Goal: Book appointment/travel/reservation

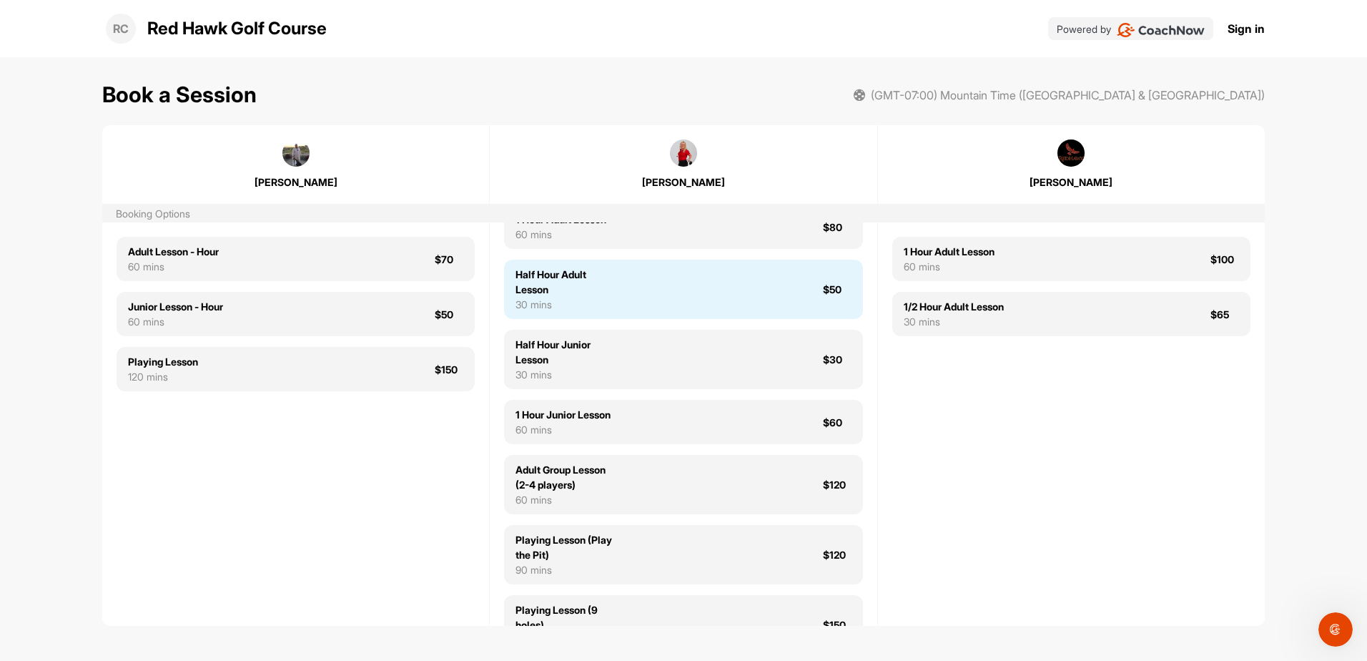
scroll to position [75, 0]
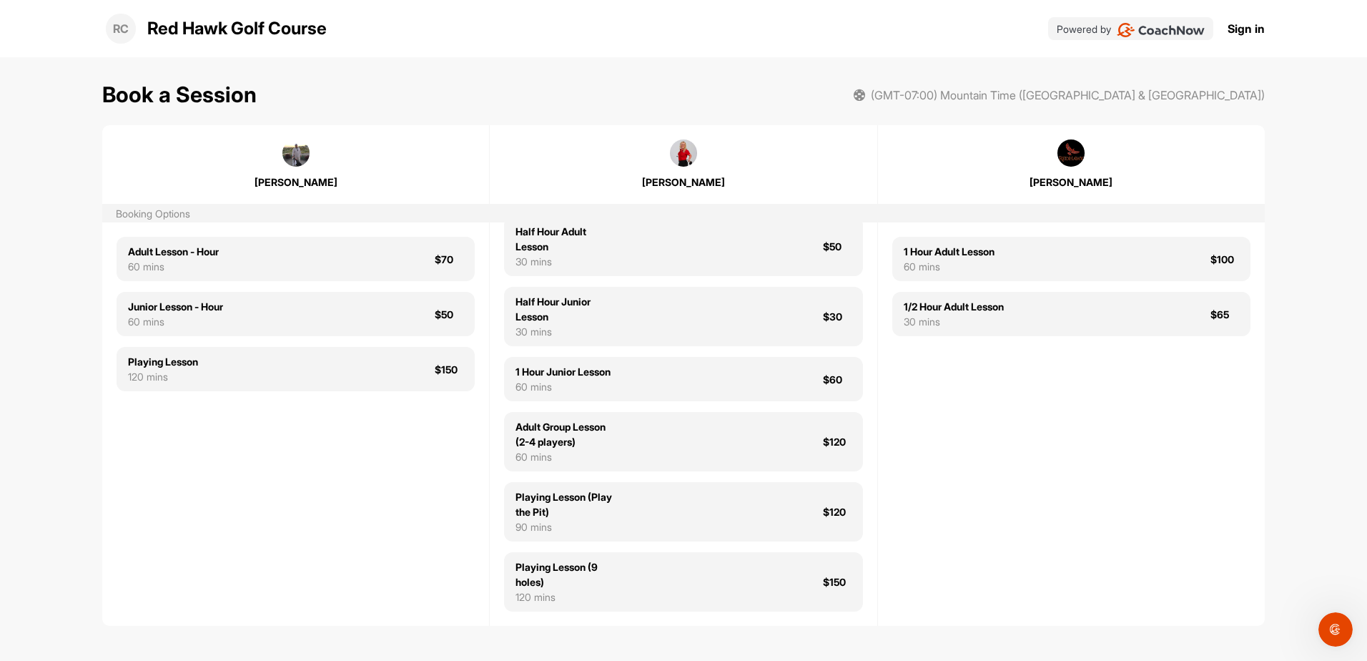
click at [685, 162] on img at bounding box center [683, 152] width 27 height 27
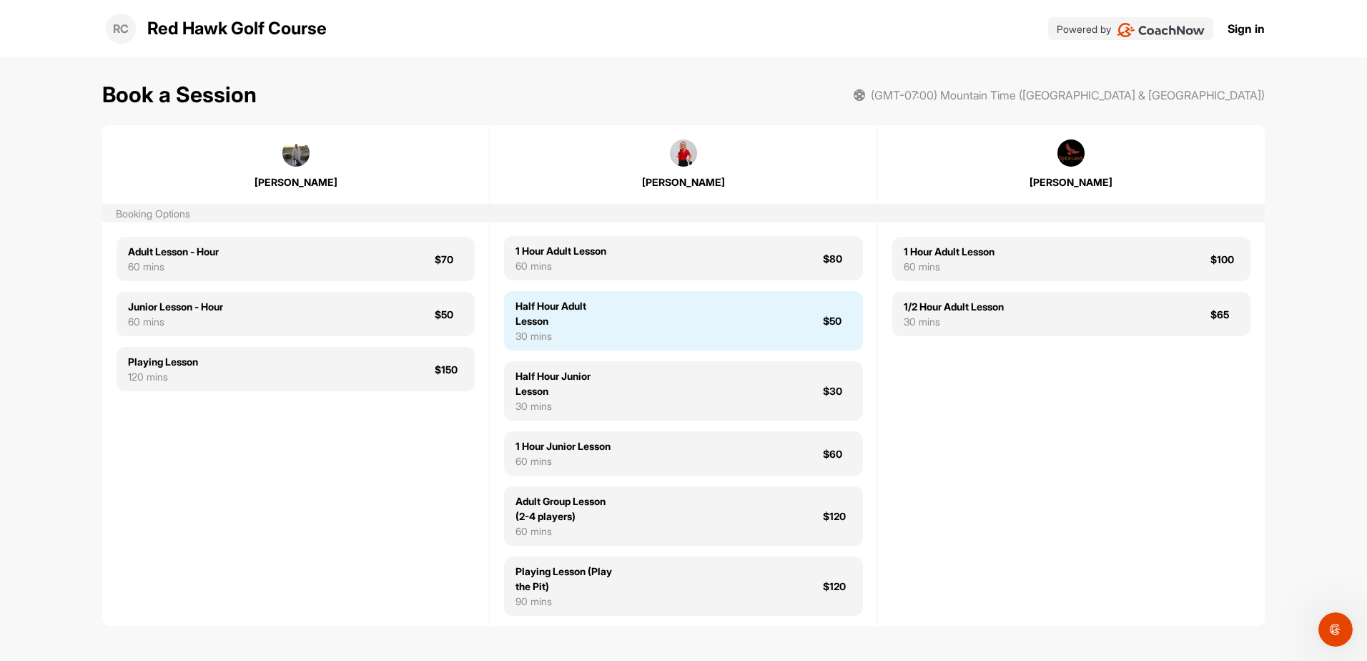
scroll to position [0, 0]
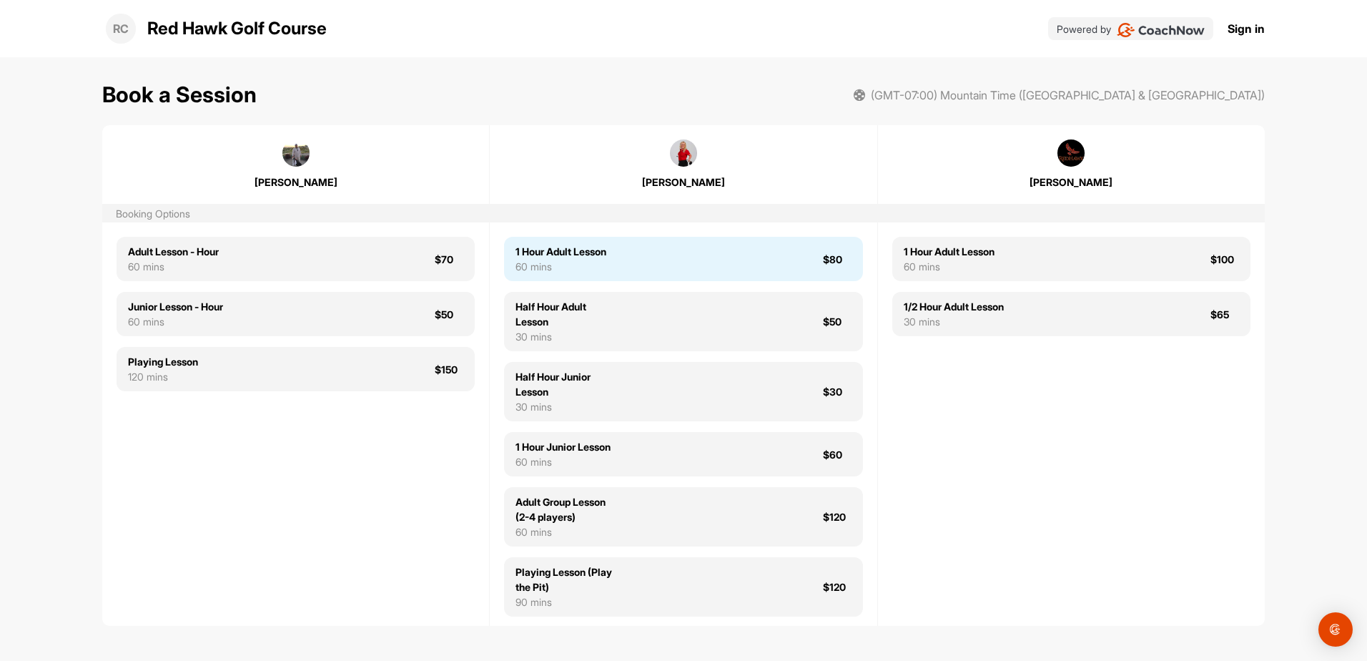
click at [706, 275] on div "1 Hour Adult Lesson 60 mins $80" at bounding box center [683, 259] width 358 height 44
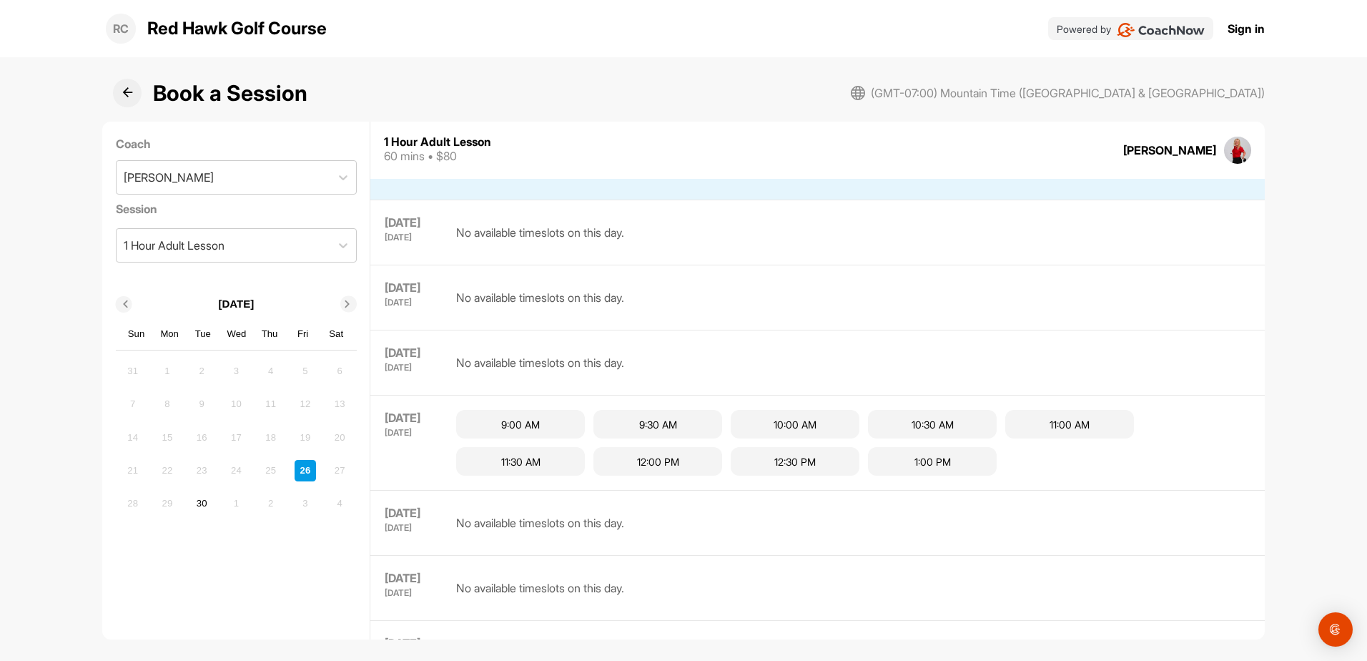
scroll to position [90, 0]
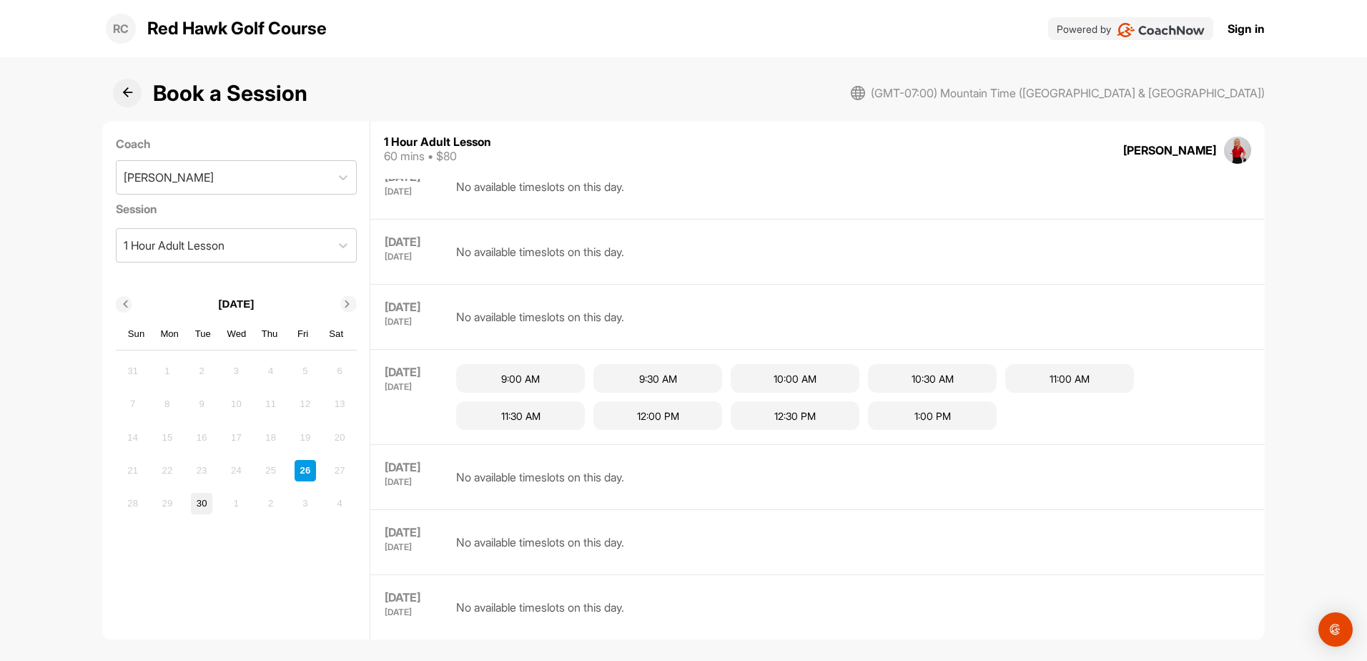
click at [205, 499] on div "30" at bounding box center [201, 503] width 21 height 21
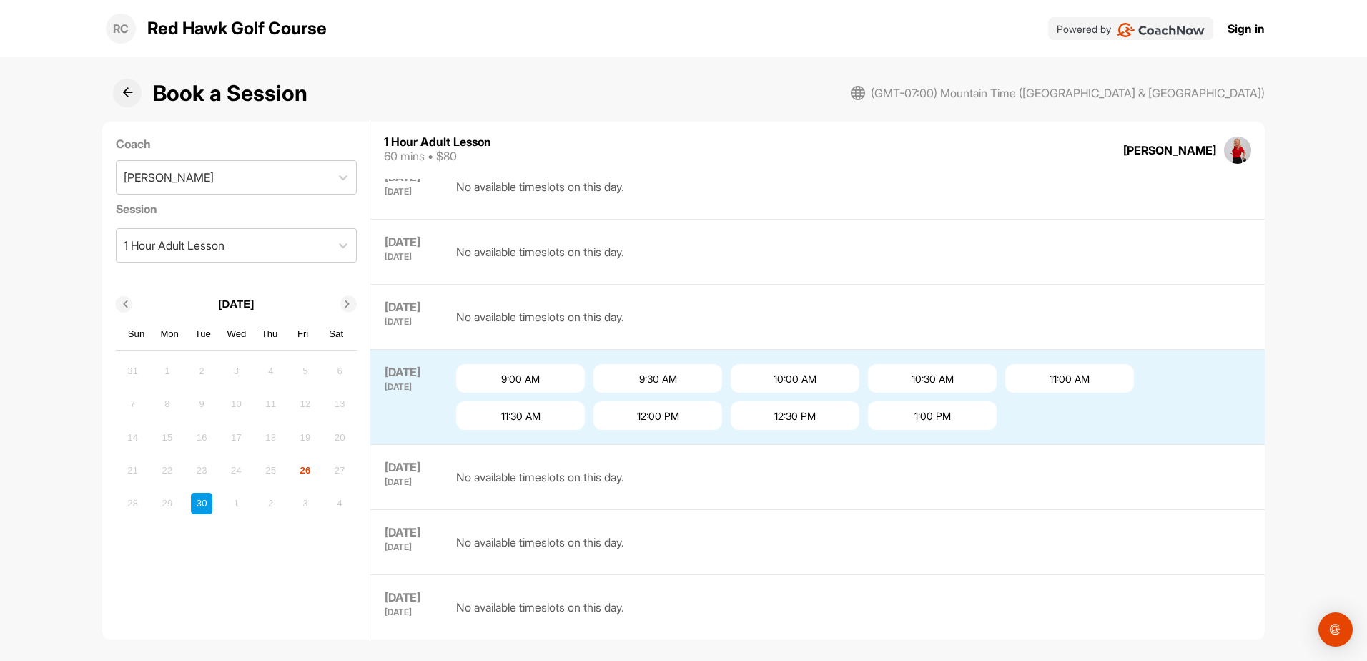
click at [303, 471] on div "26" at bounding box center [305, 470] width 21 height 21
click at [302, 469] on div "26" at bounding box center [305, 470] width 21 height 21
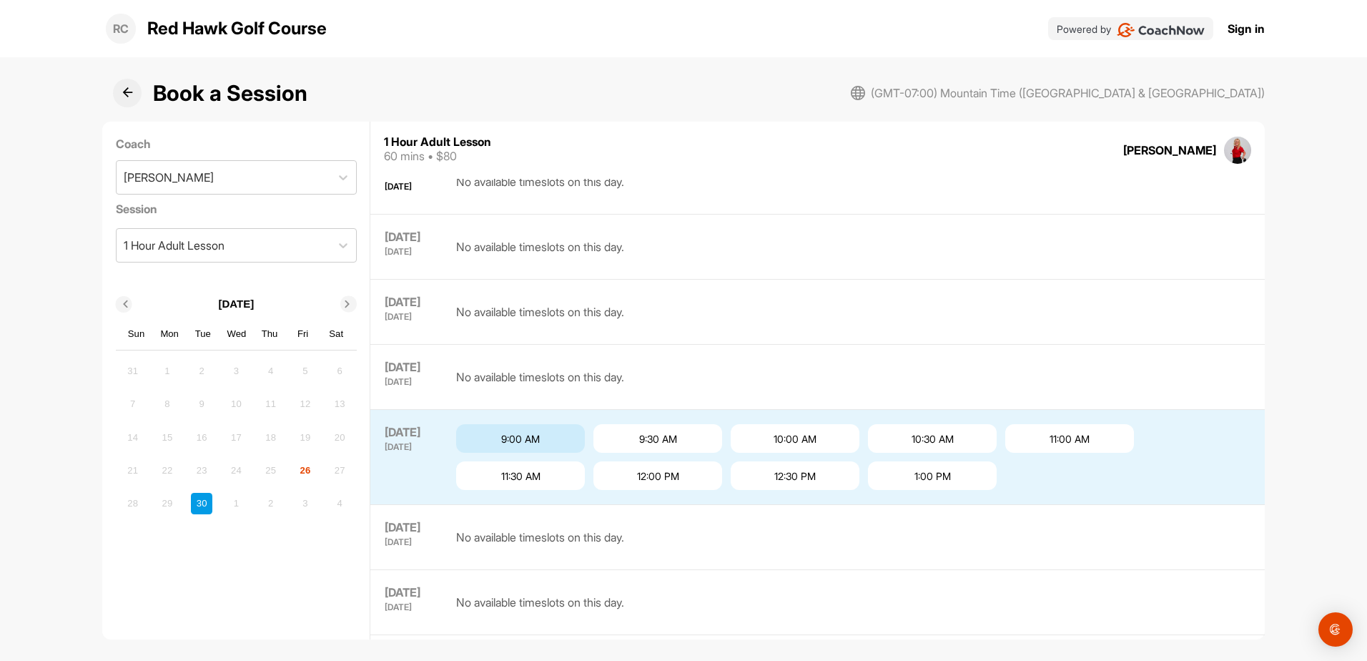
scroll to position [0, 0]
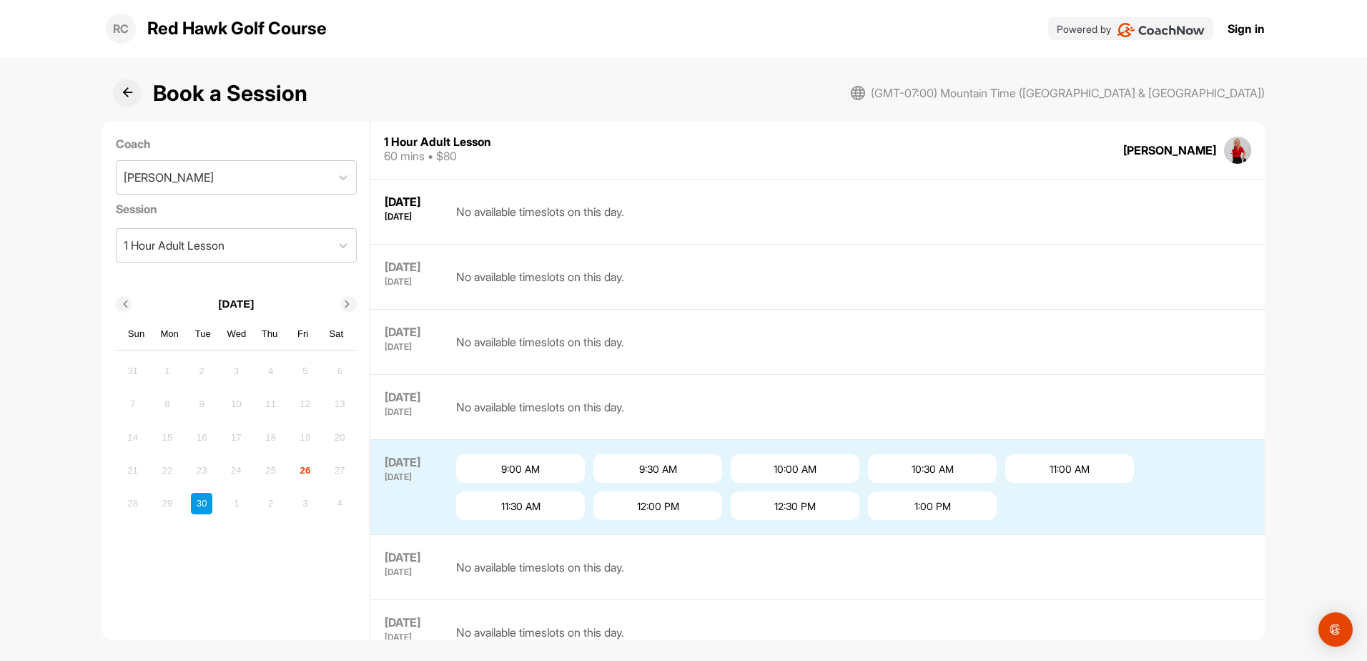
click at [419, 217] on div "[DATE]" at bounding box center [413, 216] width 57 height 9
click at [306, 469] on div "26" at bounding box center [305, 470] width 21 height 21
click at [305, 469] on div "26" at bounding box center [305, 470] width 21 height 21
click at [300, 470] on div "26" at bounding box center [305, 470] width 21 height 21
click at [606, 508] on div "12:00 PM" at bounding box center [657, 505] width 129 height 29
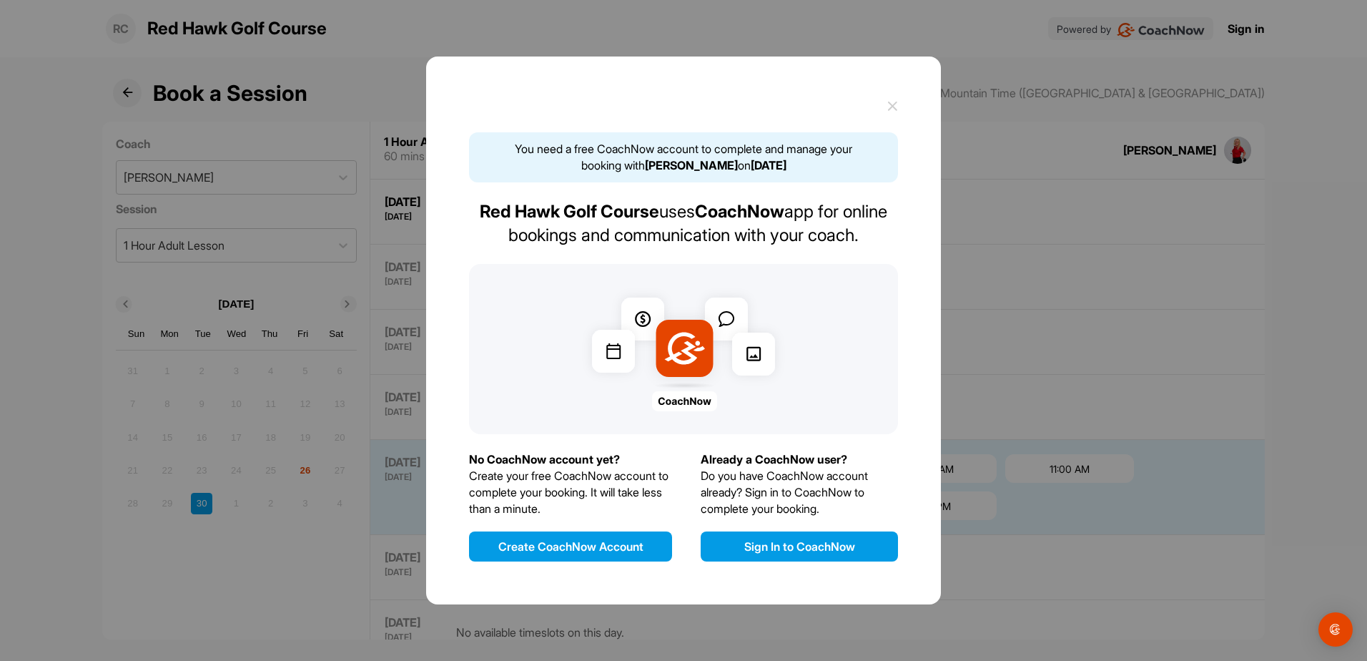
click at [652, 552] on button "Create CoachNow Account" at bounding box center [570, 546] width 203 height 30
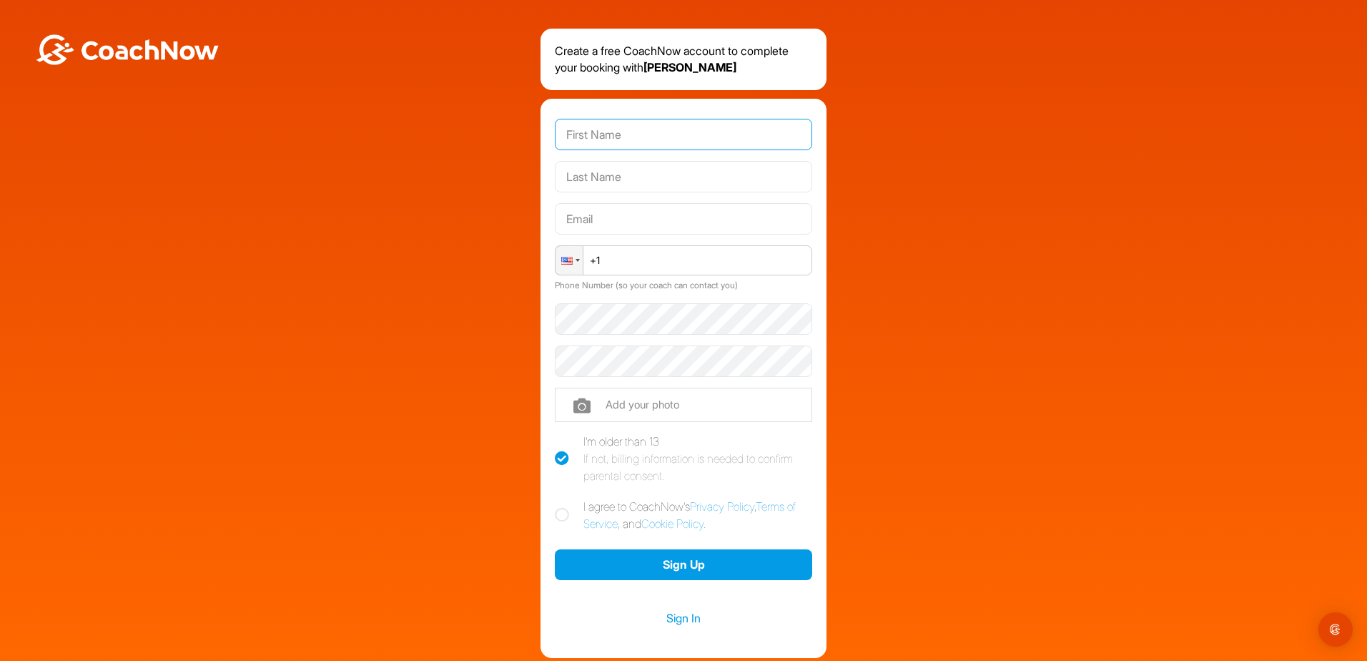
click at [716, 142] on input "text" at bounding box center [683, 134] width 257 height 31
click at [617, 137] on input "text" at bounding box center [683, 134] width 257 height 31
type input "[PERSON_NAME]"
type input "[PERSON_NAME][EMAIL_ADDRESS][DOMAIN_NAME]"
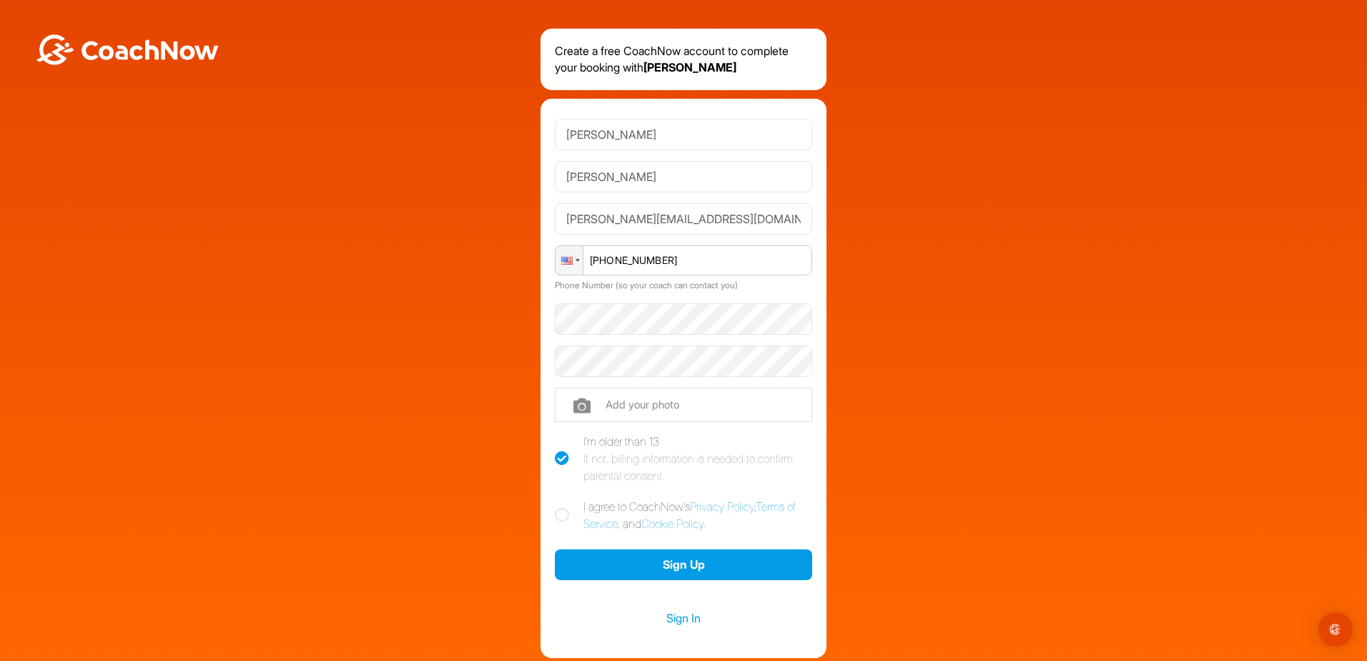
type input "[PHONE_NUMBER]"
click at [555, 513] on icon at bounding box center [562, 515] width 14 height 14
click at [555, 507] on input "I agree to CoachNow's Privacy Policy , Terms of Service , and Cookie Policy ." at bounding box center [559, 502] width 9 height 9
checkbox input "true"
click at [691, 564] on button "Sign Up" at bounding box center [683, 564] width 257 height 31
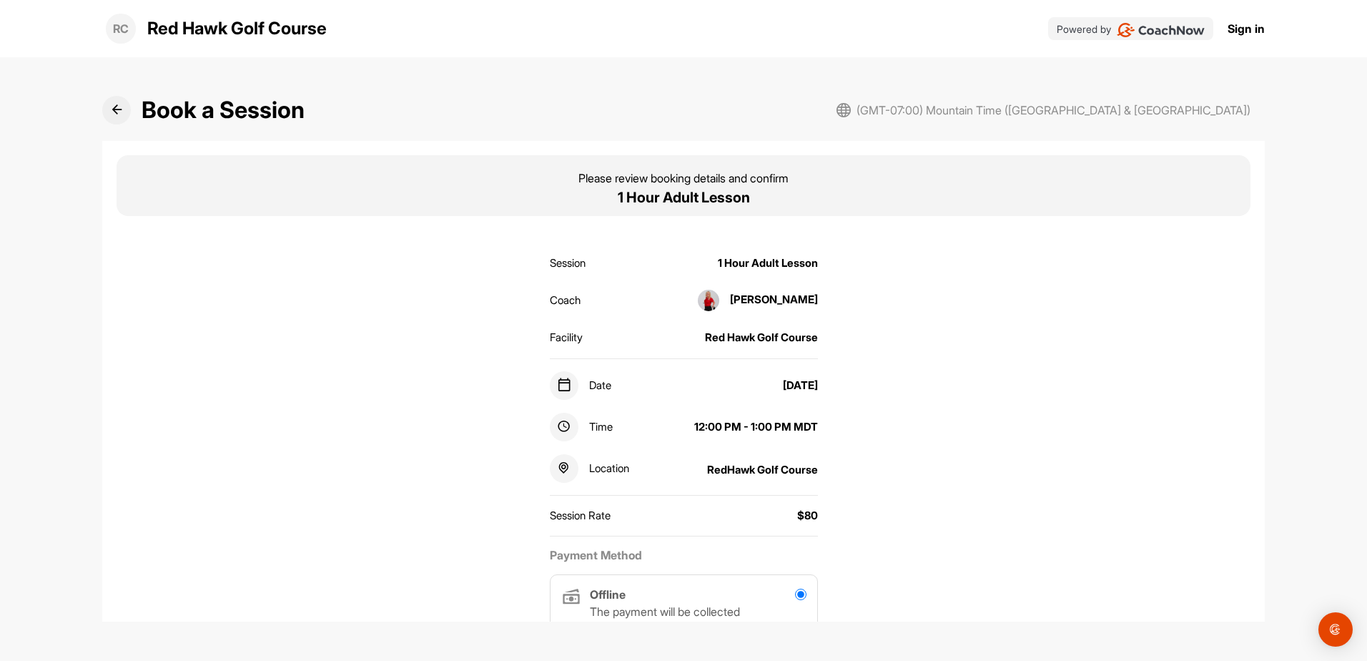
radio input "true"
click at [112, 107] on icon at bounding box center [117, 109] width 11 height 11
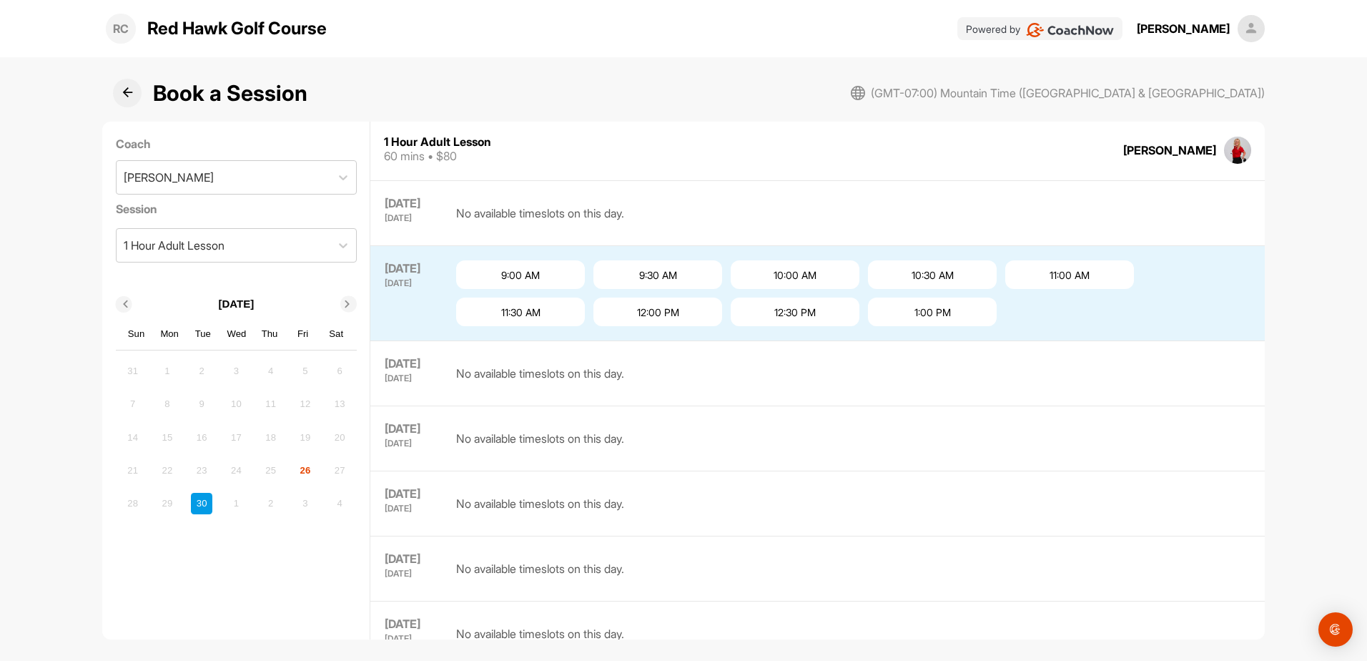
scroll to position [260, 0]
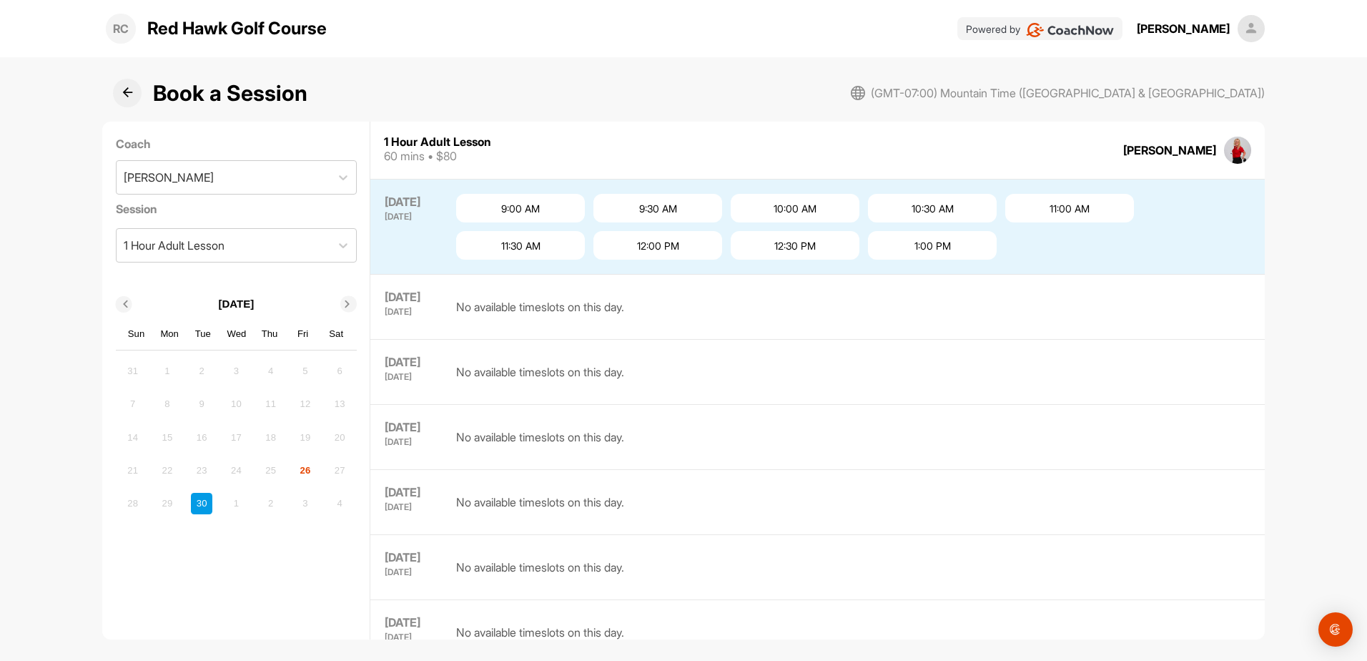
click at [339, 301] on div "[DATE]" at bounding box center [236, 304] width 241 height 16
click at [349, 301] on icon at bounding box center [347, 304] width 7 height 7
drag, startPoint x: 313, startPoint y: 447, endPoint x: 300, endPoint y: 453, distance: 15.0
click at [300, 453] on div "28 29 30 1 2 3 4 5 6 7 8 9 10 11 12 13 14 15 16 17 18 19 20 21 22 23 24 25 26 2…" at bounding box center [236, 436] width 232 height 157
drag, startPoint x: 300, startPoint y: 453, endPoint x: 247, endPoint y: 442, distance: 54.1
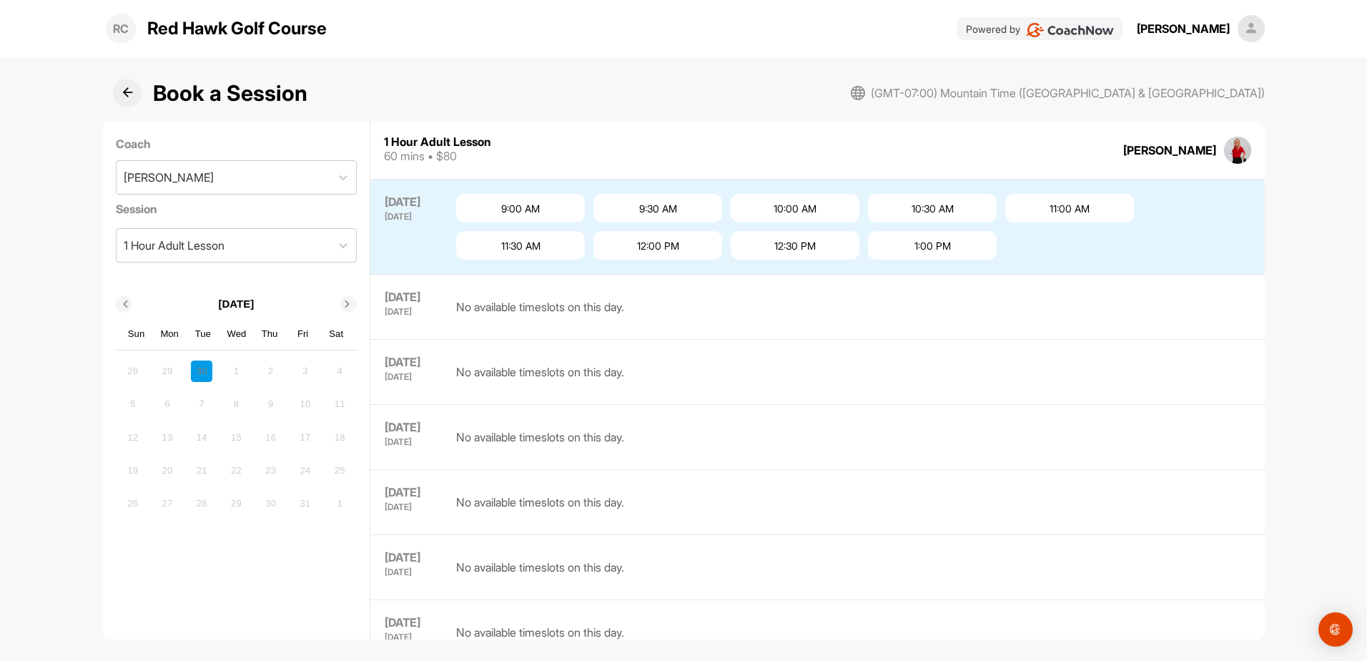
click at [247, 442] on div "15" at bounding box center [235, 436] width 21 height 21
click at [241, 425] on div "12 13 14 15 16 17 18" at bounding box center [236, 437] width 232 height 25
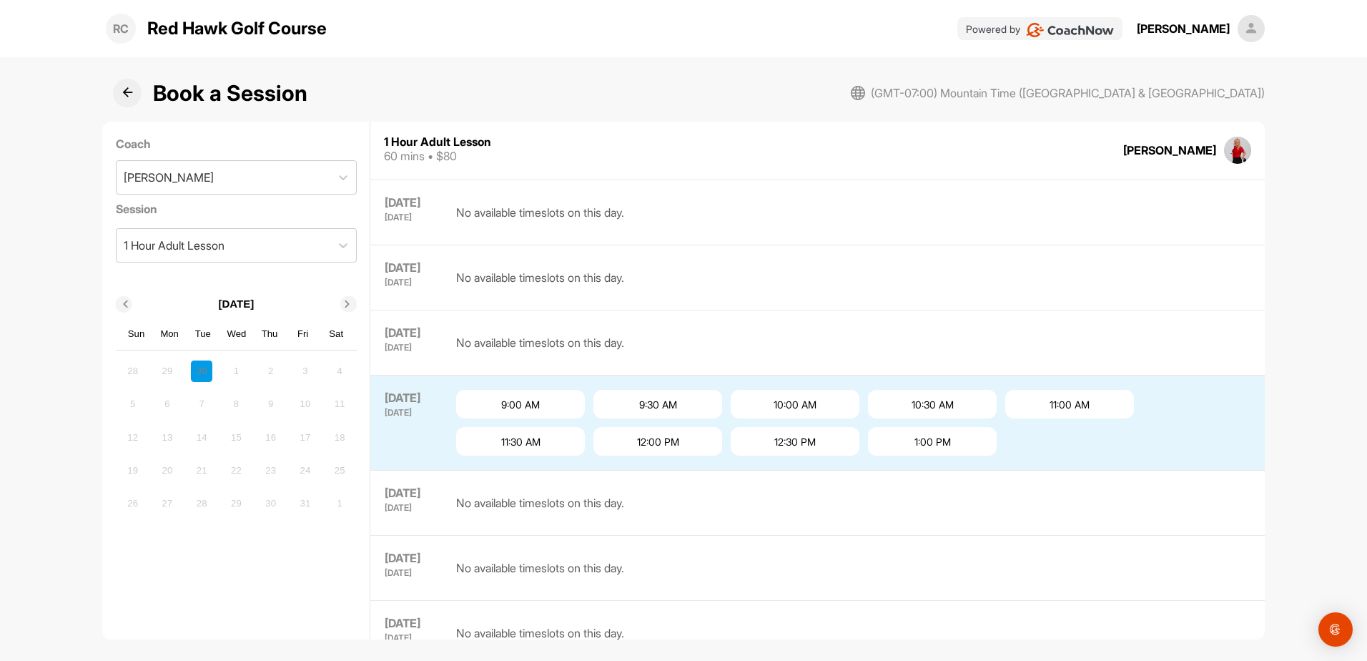
scroll to position [0, 0]
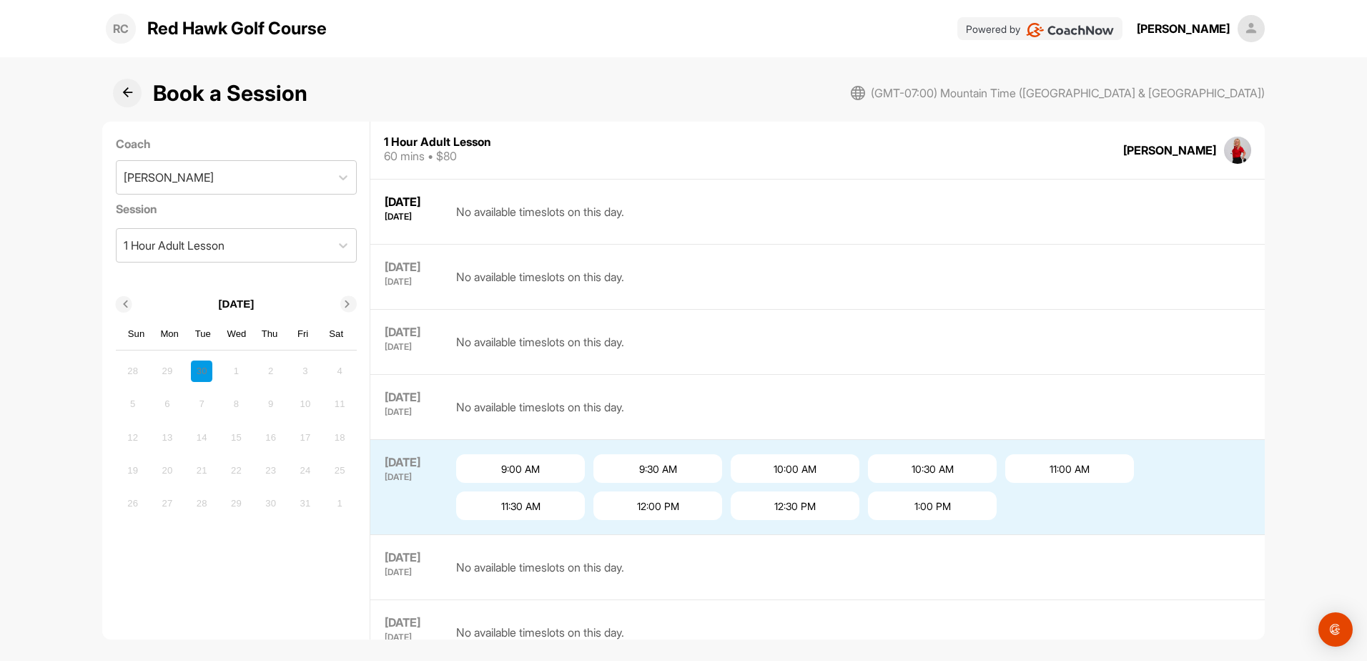
click at [270, 432] on div "16" at bounding box center [270, 436] width 21 height 21
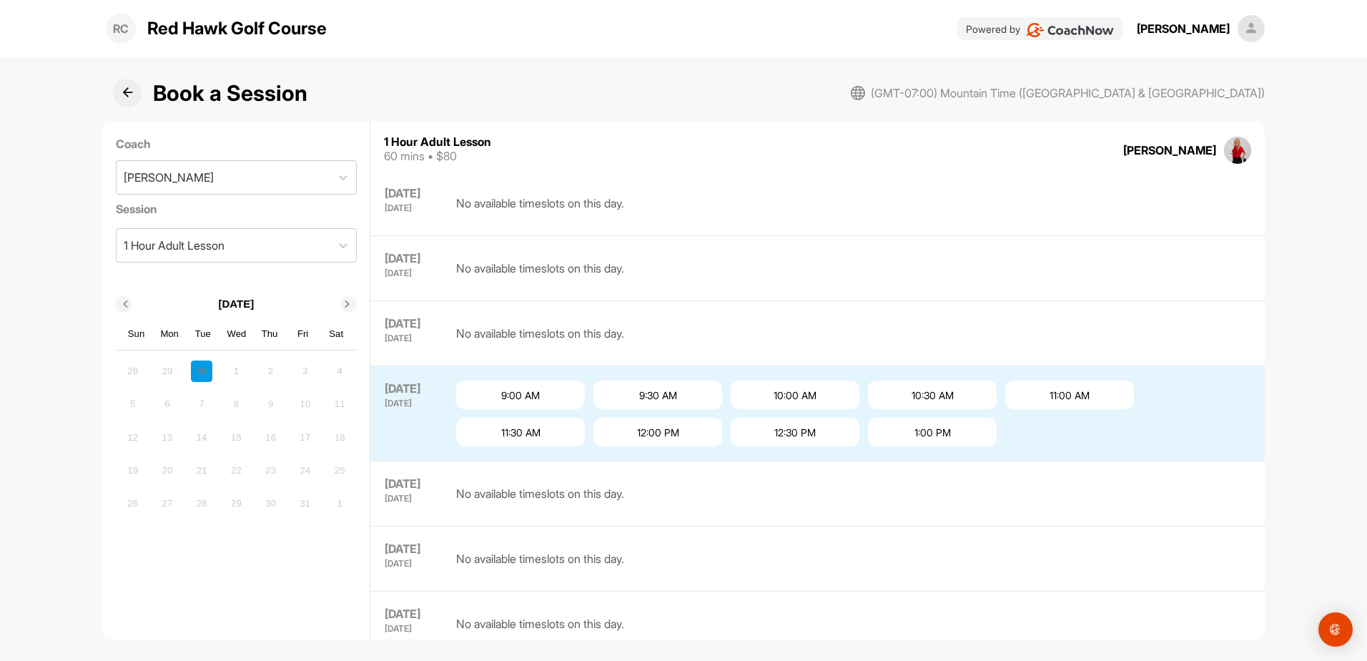
scroll to position [72, 0]
